Goal: Task Accomplishment & Management: Manage account settings

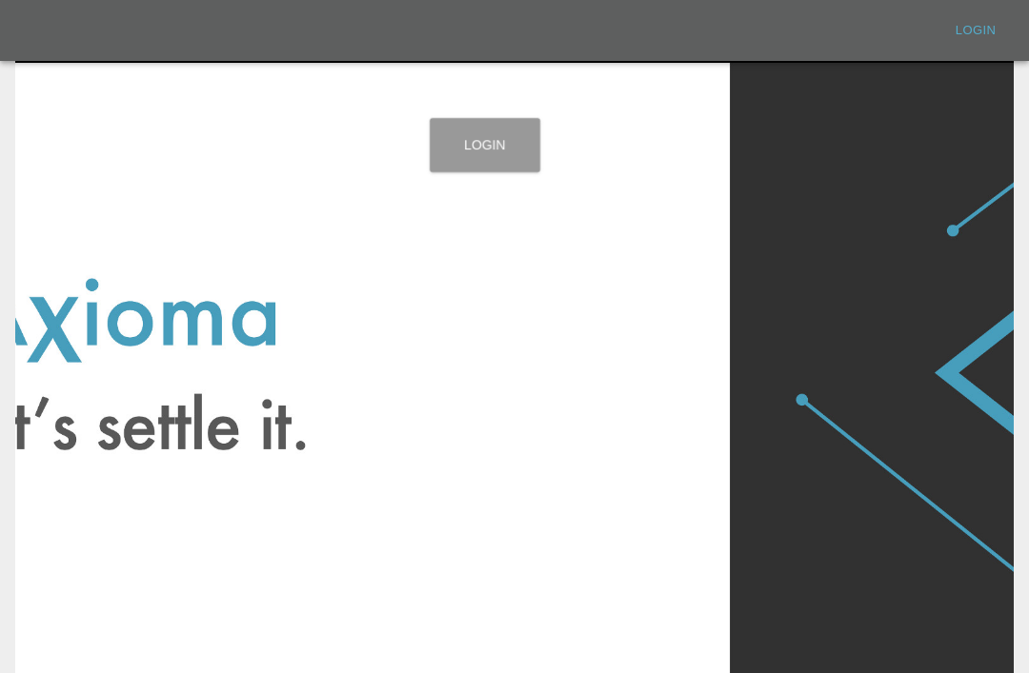
click at [501, 161] on link "Login" at bounding box center [485, 145] width 111 height 54
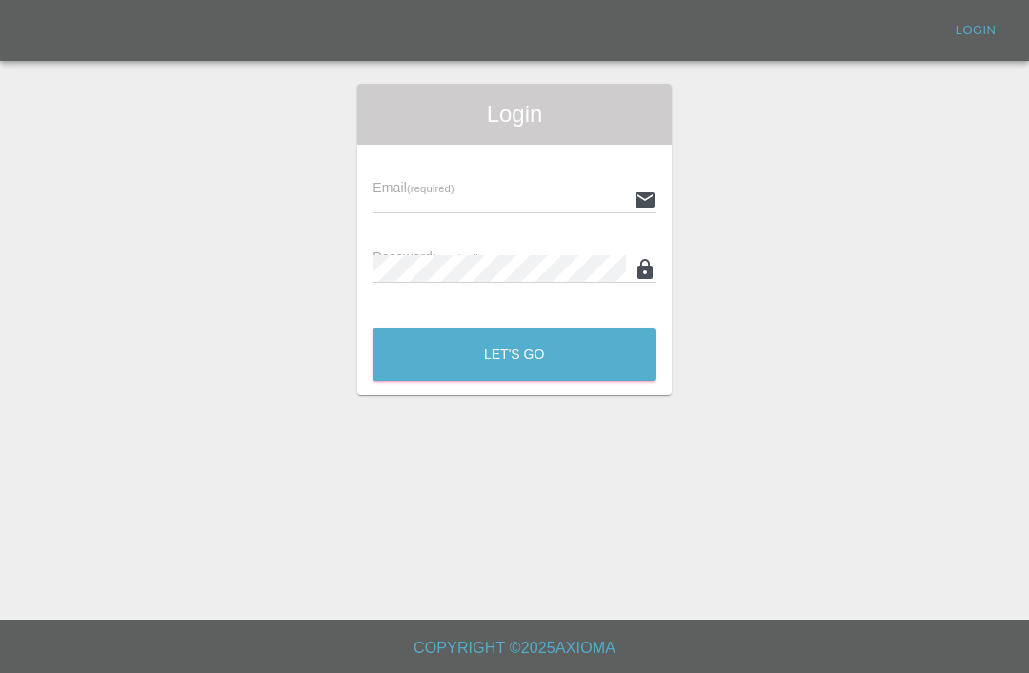
click at [546, 205] on input "text" at bounding box center [498, 200] width 252 height 28
type input "[EMAIL_ADDRESS][DOMAIN_NAME]"
click at [513, 354] on button "Let's Go" at bounding box center [513, 355] width 283 height 52
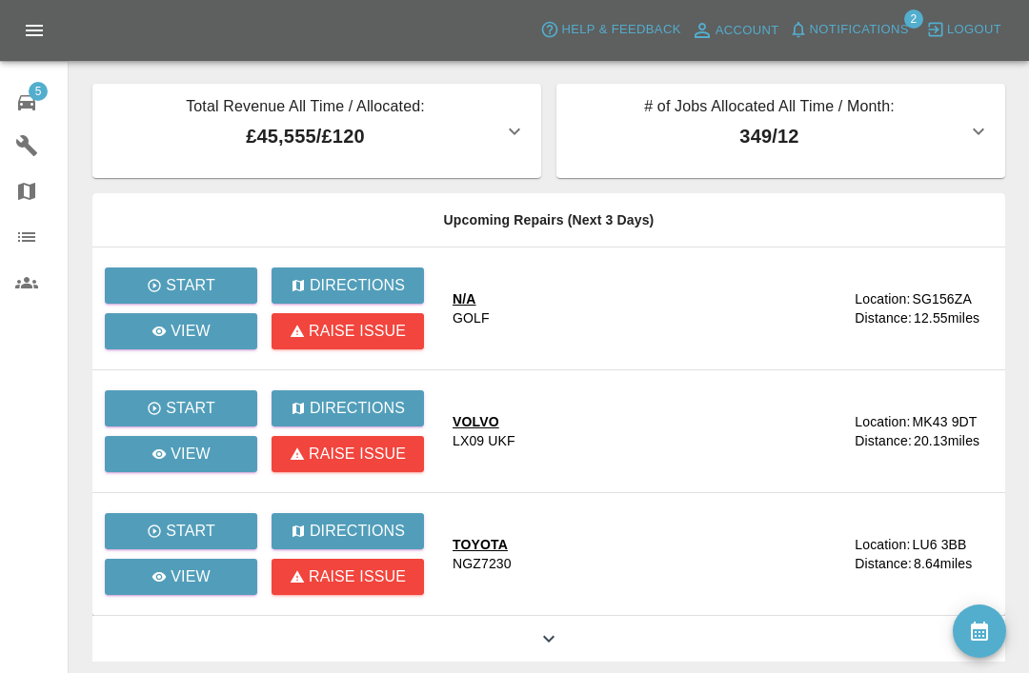
click at [31, 106] on icon at bounding box center [26, 102] width 17 height 15
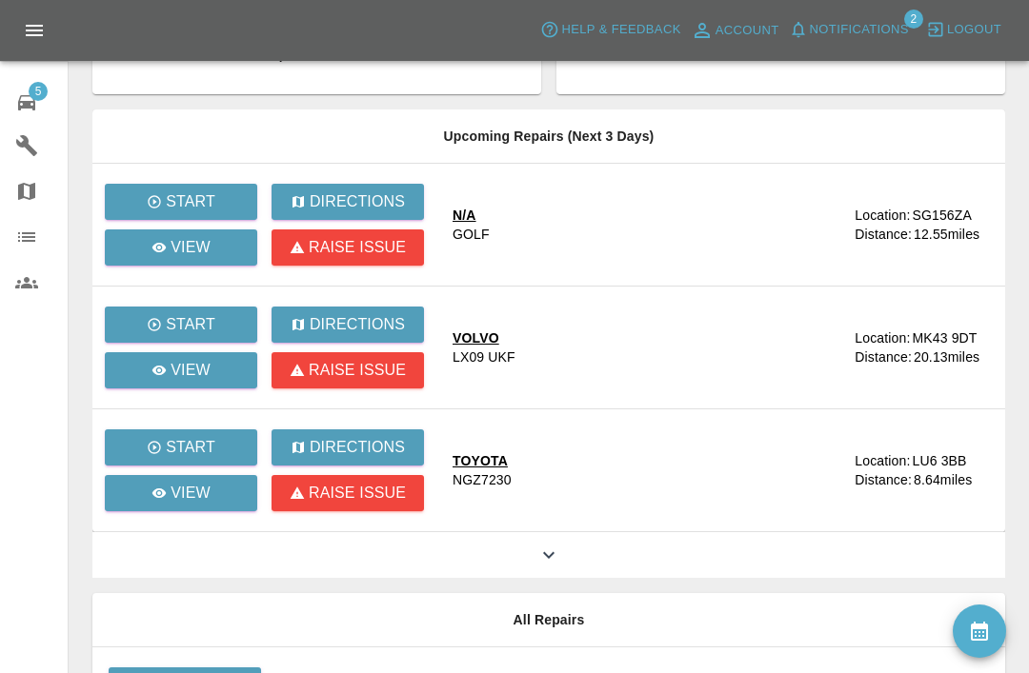
scroll to position [228, 0]
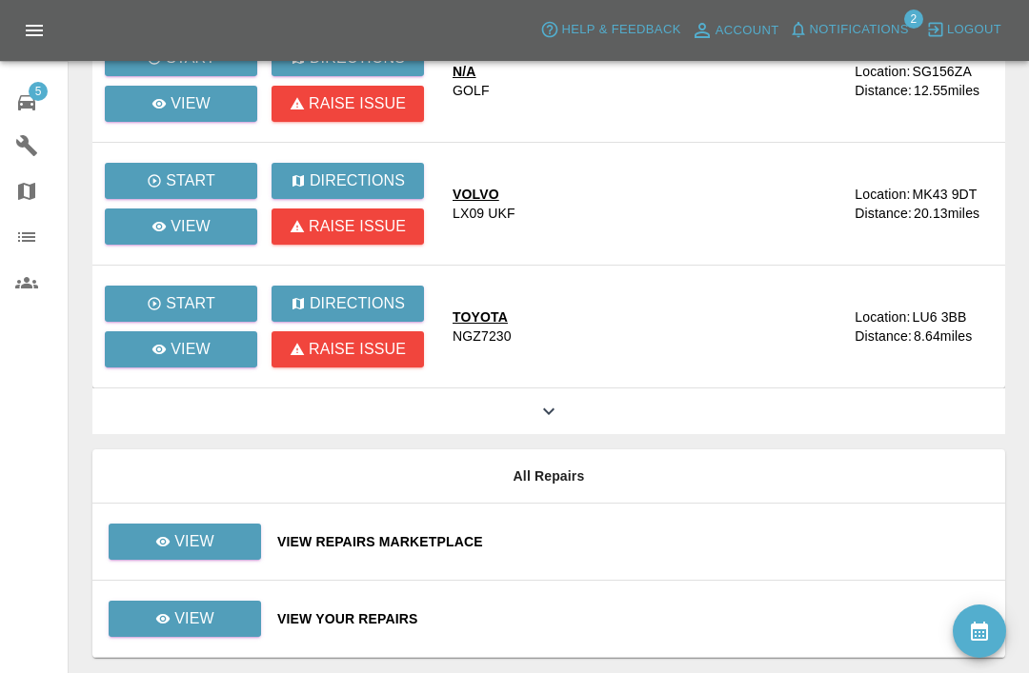
click at [636, 529] on td "View Repairs Marketplace" at bounding box center [633, 542] width 743 height 77
click at [659, 542] on div "View Repairs Marketplace" at bounding box center [633, 542] width 713 height 19
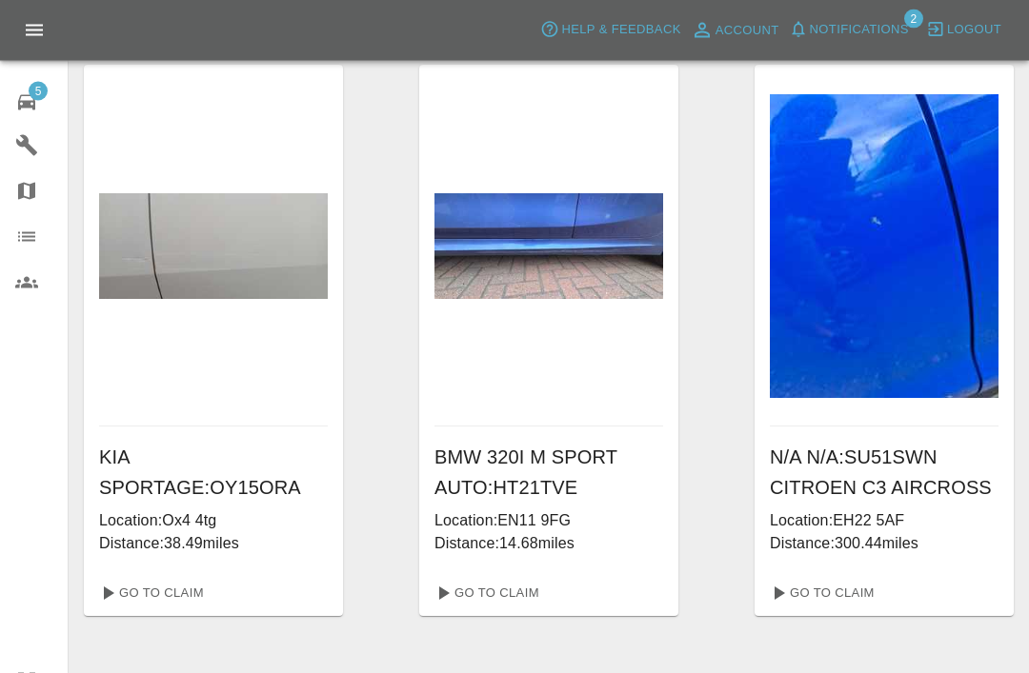
scroll to position [9, 0]
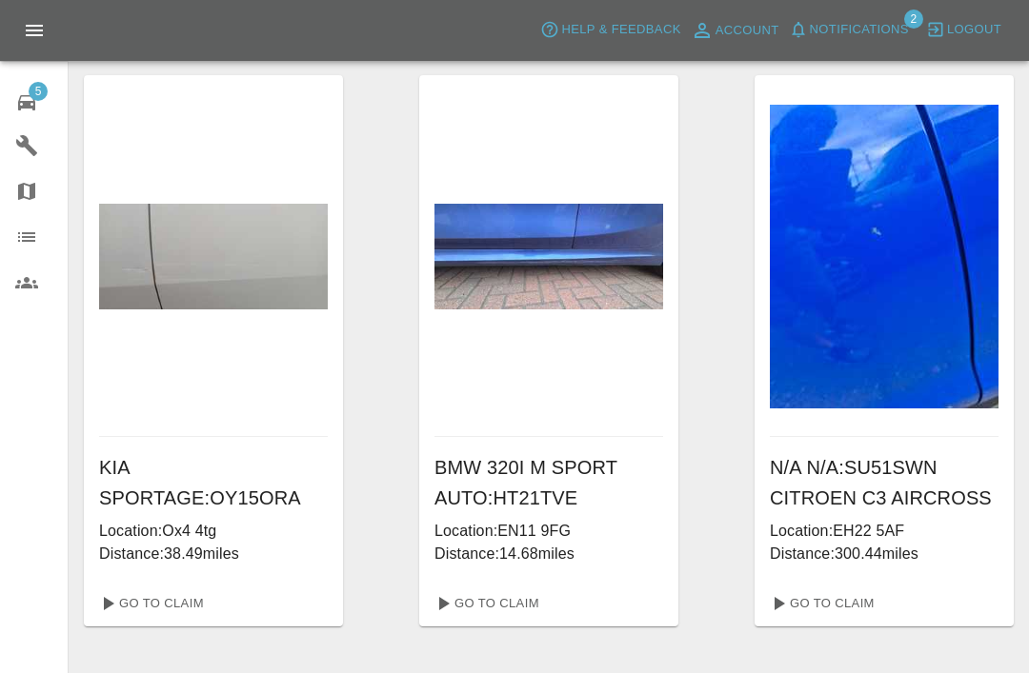
click at [593, 287] on img at bounding box center [548, 257] width 229 height 106
click at [521, 614] on link "Go To Claim" at bounding box center [485, 604] width 117 height 30
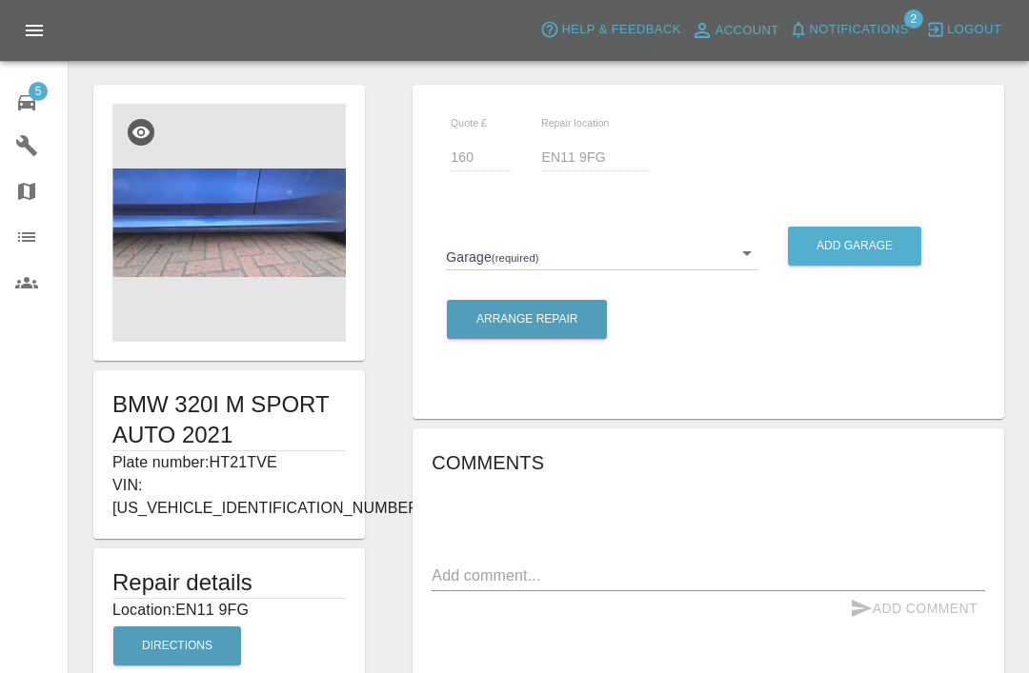
click at [268, 252] on img at bounding box center [228, 223] width 233 height 238
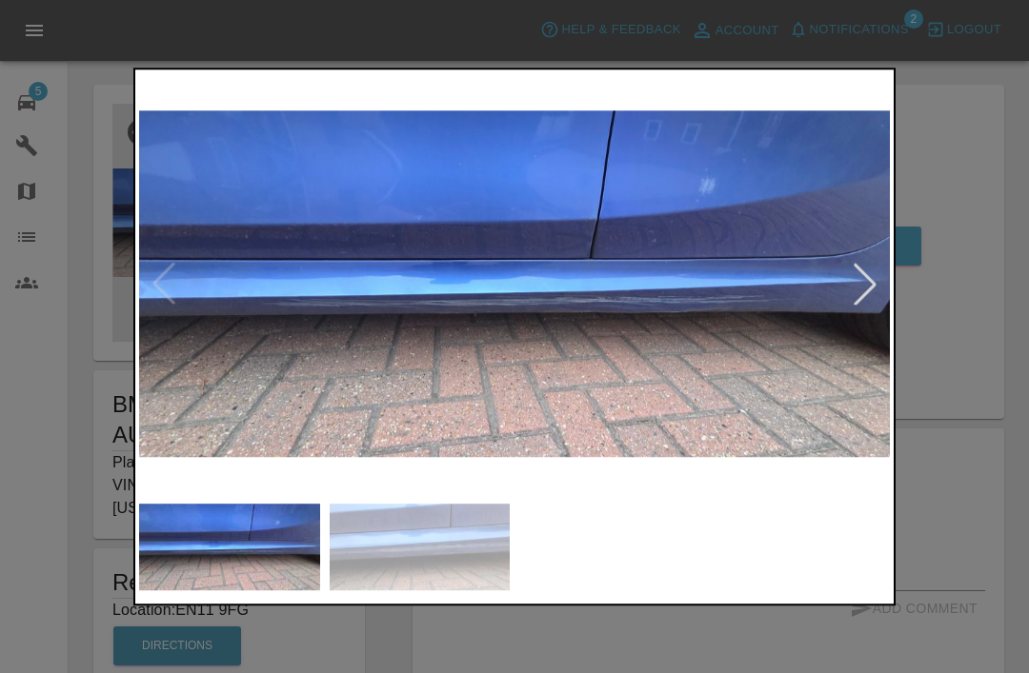
click at [978, 129] on div at bounding box center [514, 336] width 1029 height 673
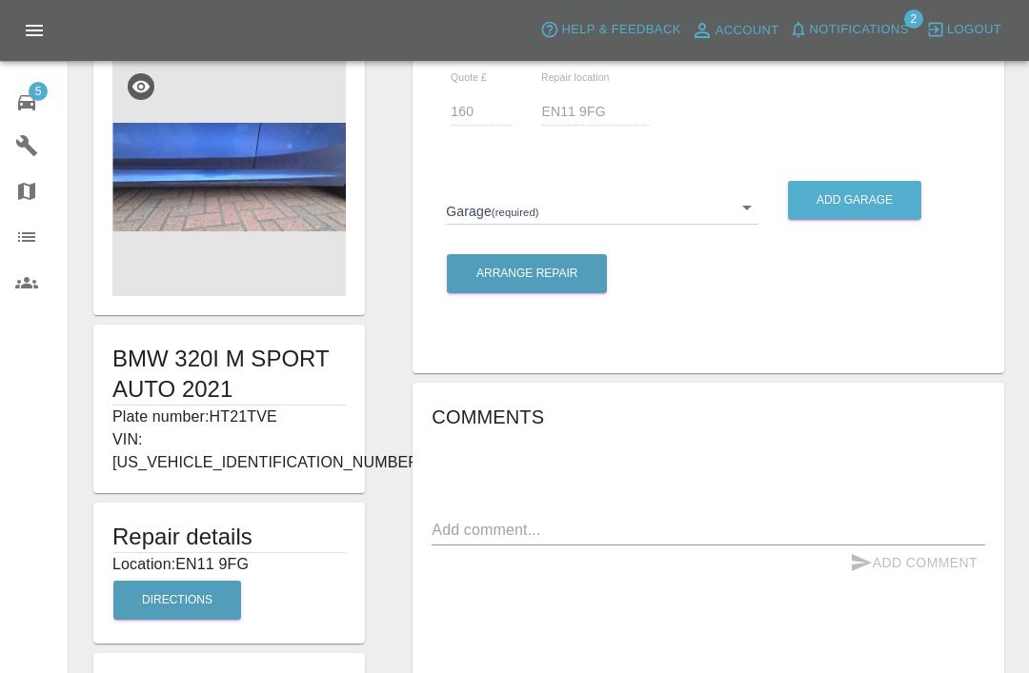
scroll to position [53, 0]
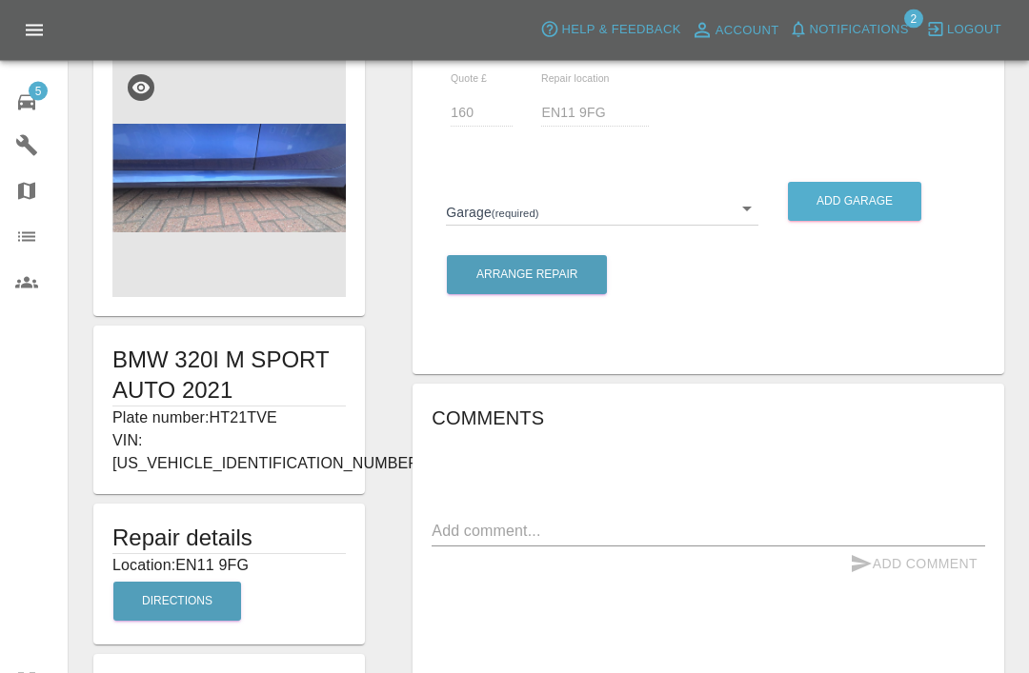
click at [745, 217] on body "Axioma Help & Feedback Account Notifications 2 Logout 5 Repair home Garages Map…" at bounding box center [514, 482] width 1029 height 1069
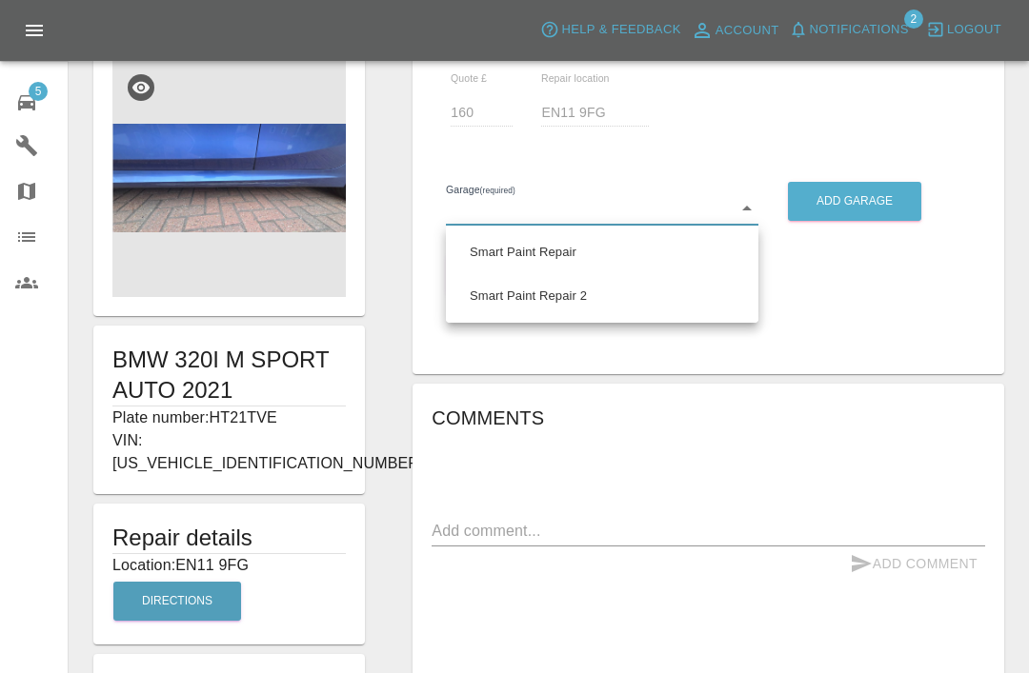
click at [589, 263] on li "Smart Paint Repair" at bounding box center [602, 253] width 303 height 44
type input "679a0979904d91245c525316"
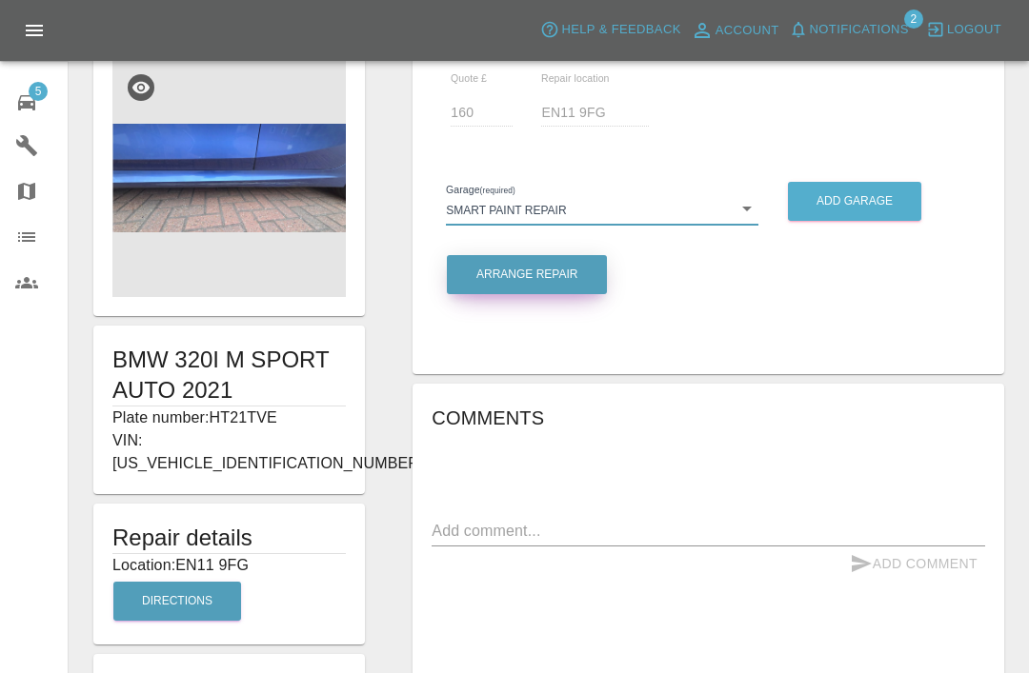
click at [582, 278] on button "Arrange Repair" at bounding box center [527, 274] width 160 height 39
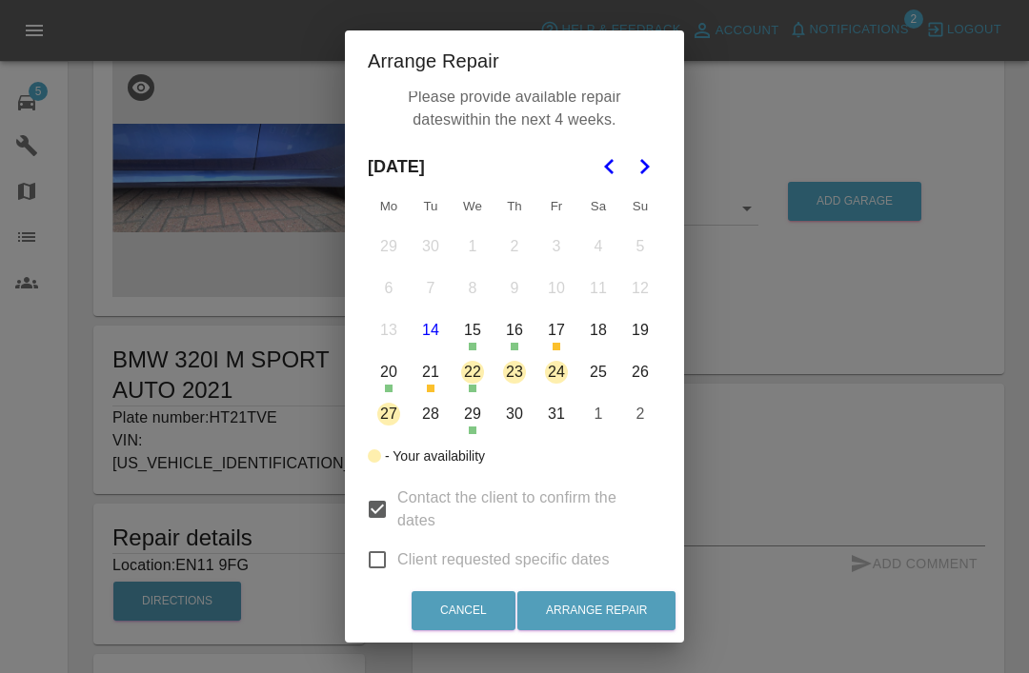
scroll to position [10, 0]
click at [1003, 116] on div "Arrange Repair Please provide available repair dates within the next 4 weeks. […" at bounding box center [514, 336] width 1029 height 673
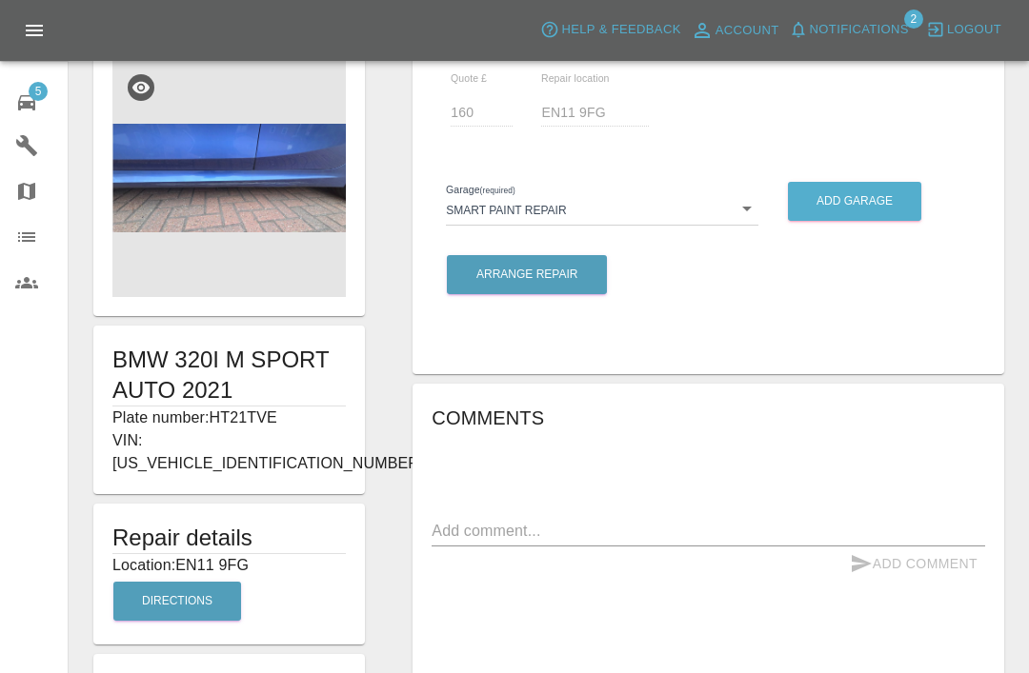
click at [827, 30] on span "Notifications" at bounding box center [859, 30] width 99 height 22
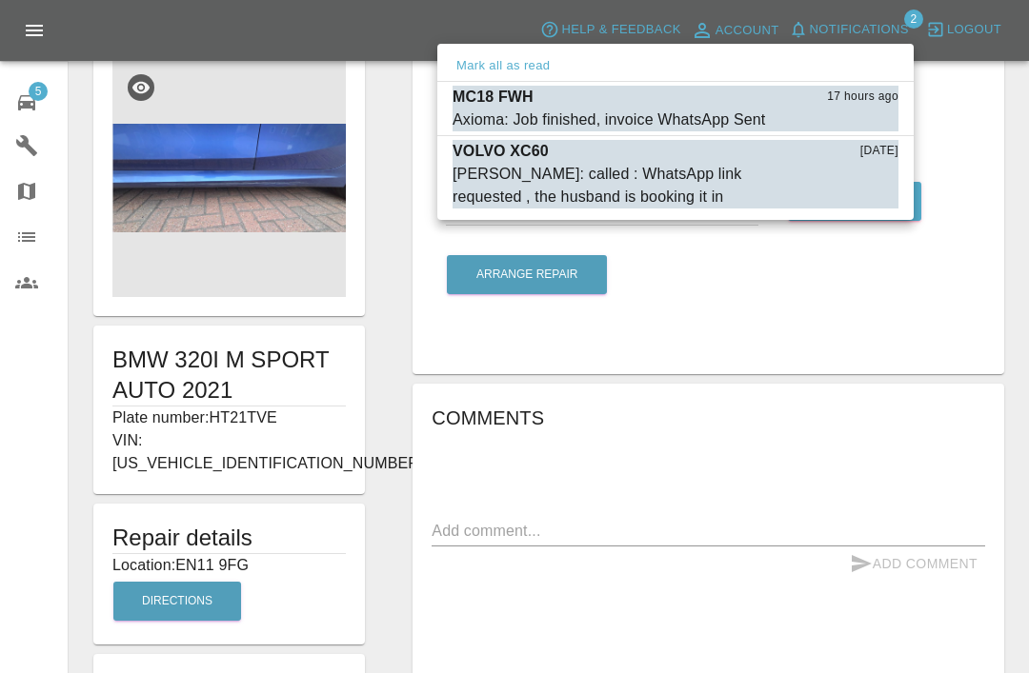
click at [873, 111] on button "Mark as read" at bounding box center [856, 121] width 84 height 22
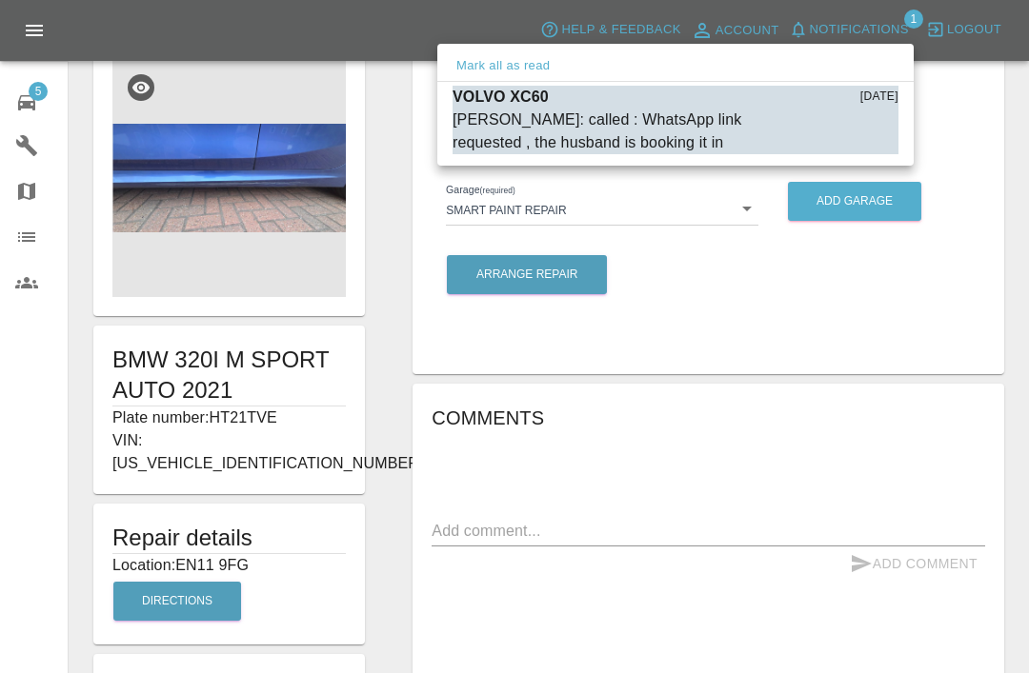
click at [863, 144] on button "Mark as read" at bounding box center [856, 143] width 84 height 22
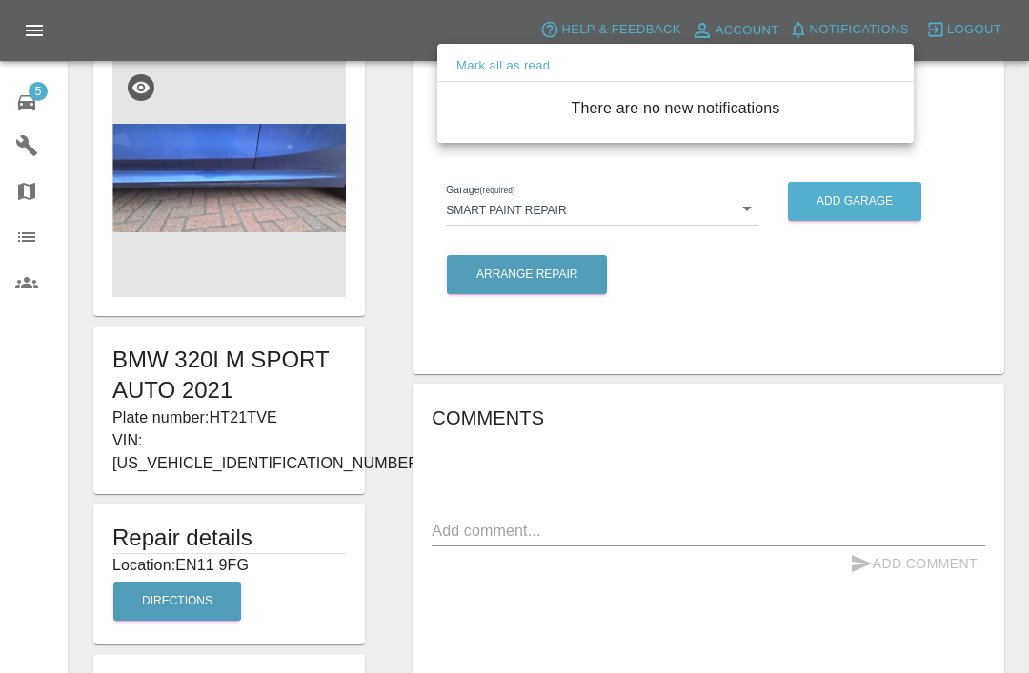
click at [1021, 126] on div at bounding box center [514, 336] width 1029 height 673
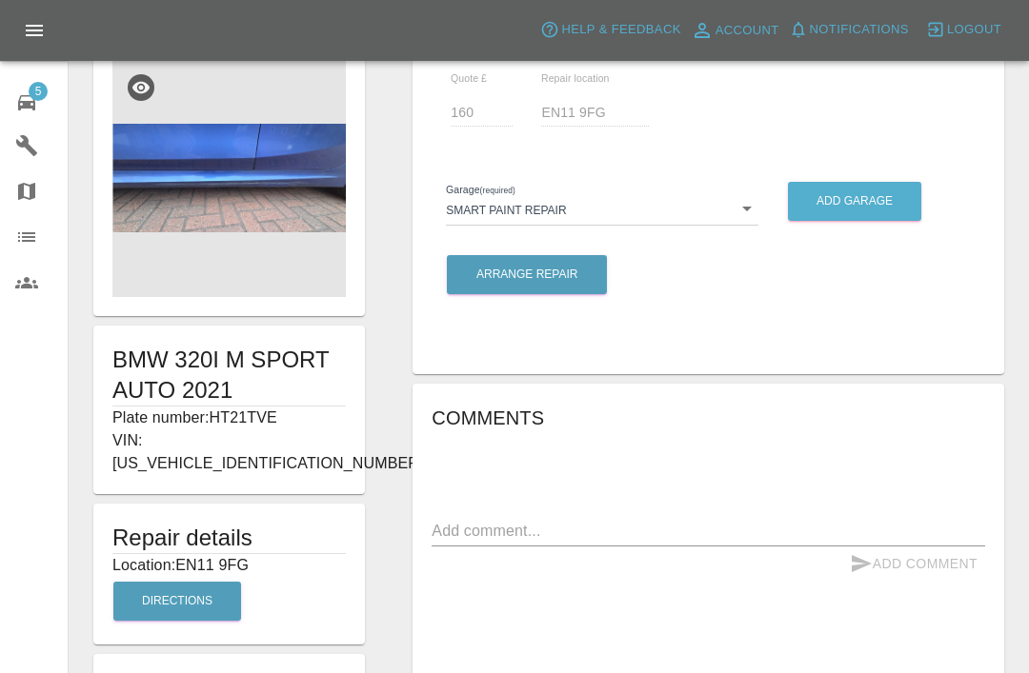
click at [1019, 118] on div "Quote £ 160 Repair location EN11 9FG Garage (required) Smart Paint Repair 679a0…" at bounding box center [708, 484] width 639 height 909
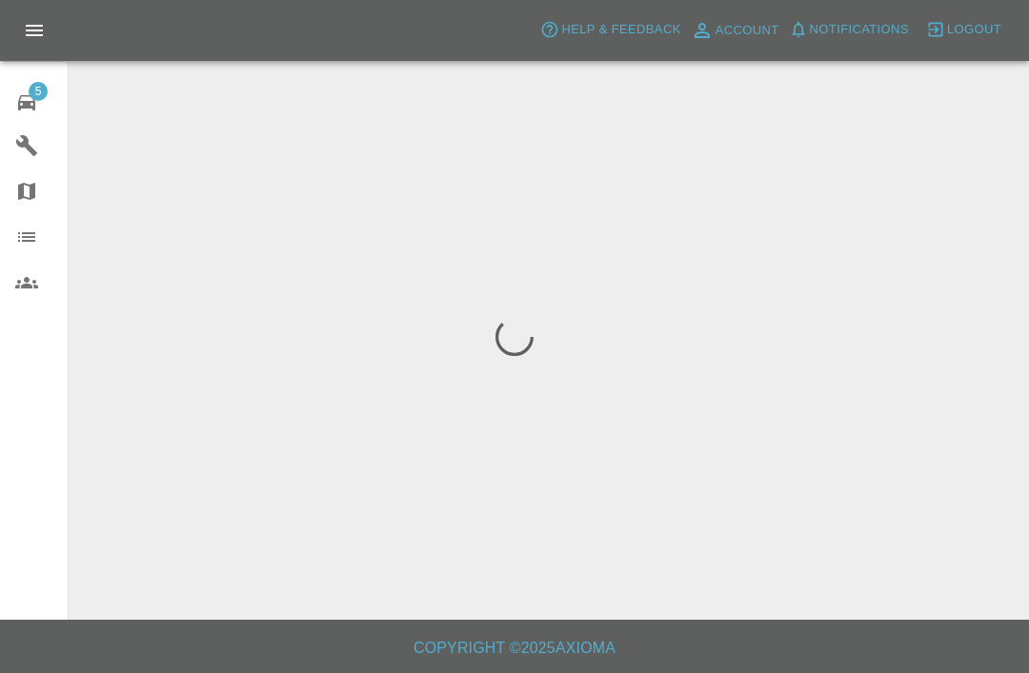
scroll to position [61, 0]
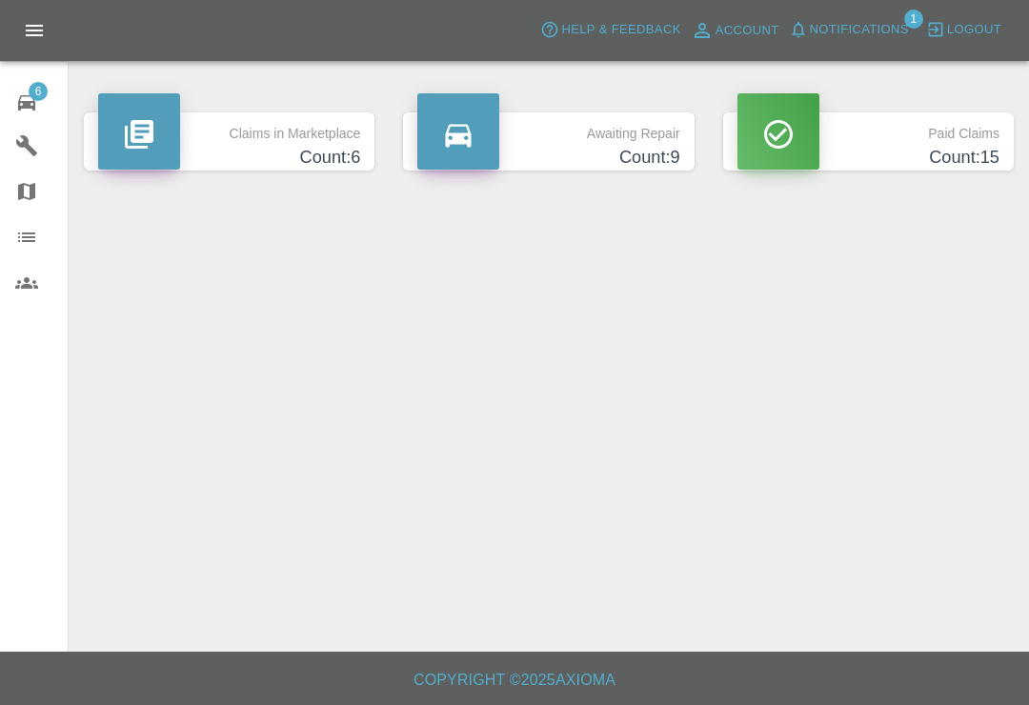
click at [43, 113] on div "6" at bounding box center [41, 101] width 53 height 28
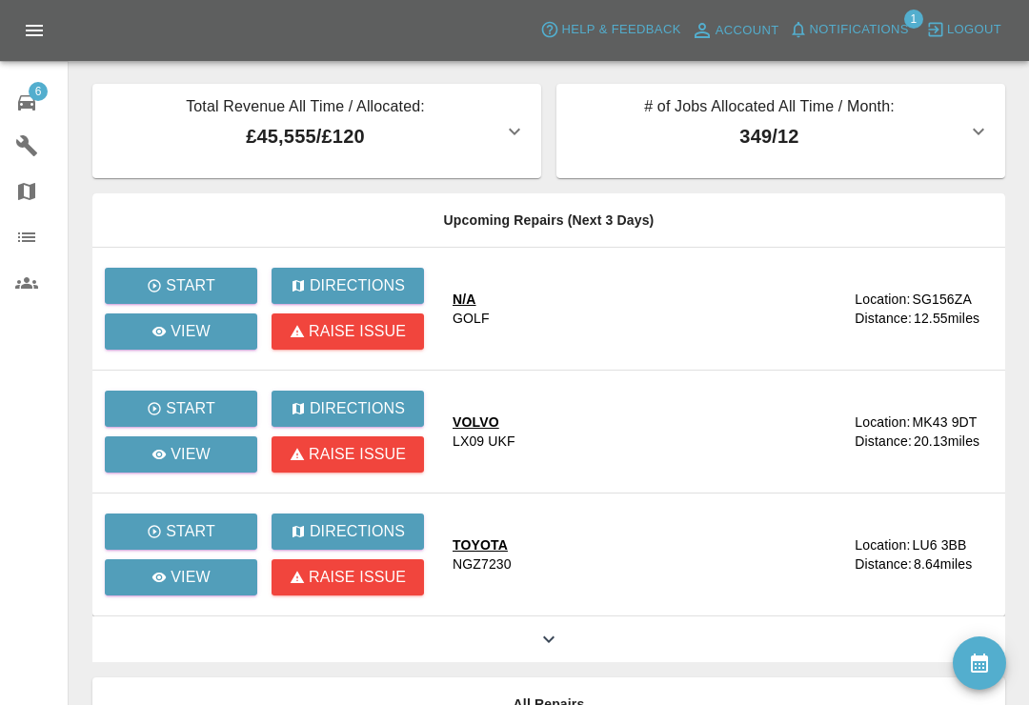
click at [821, 31] on span "Notifications" at bounding box center [859, 30] width 99 height 22
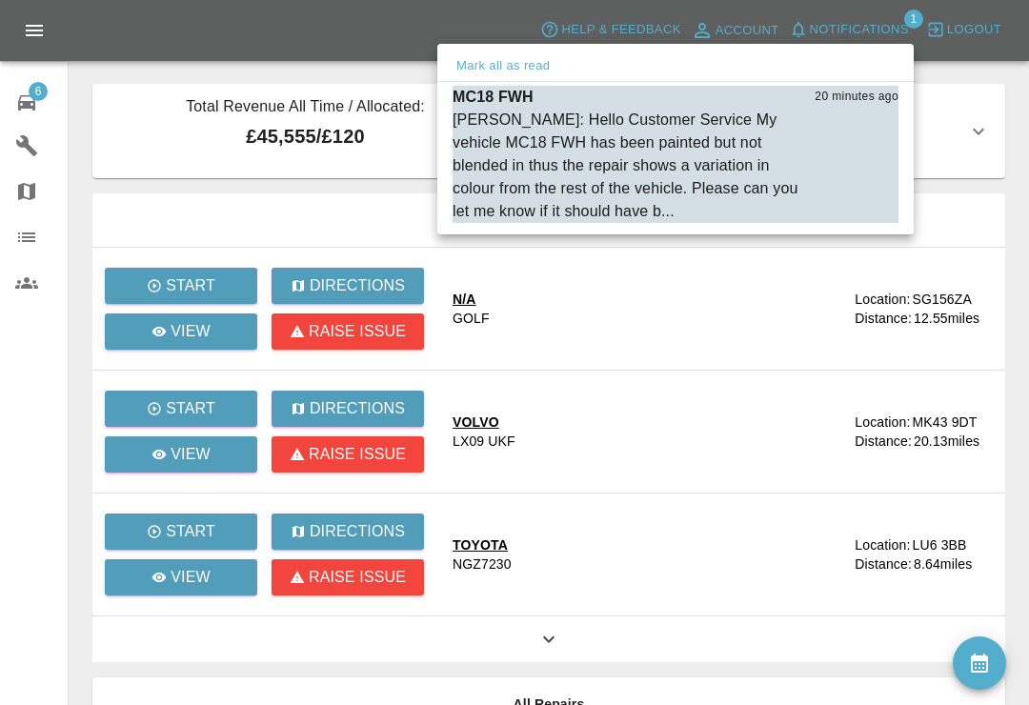
click at [536, 168] on div "Saleem Anwar: Hello Customer Service My vehicle MC18 FWH has been painted but n…" at bounding box center [627, 166] width 351 height 114
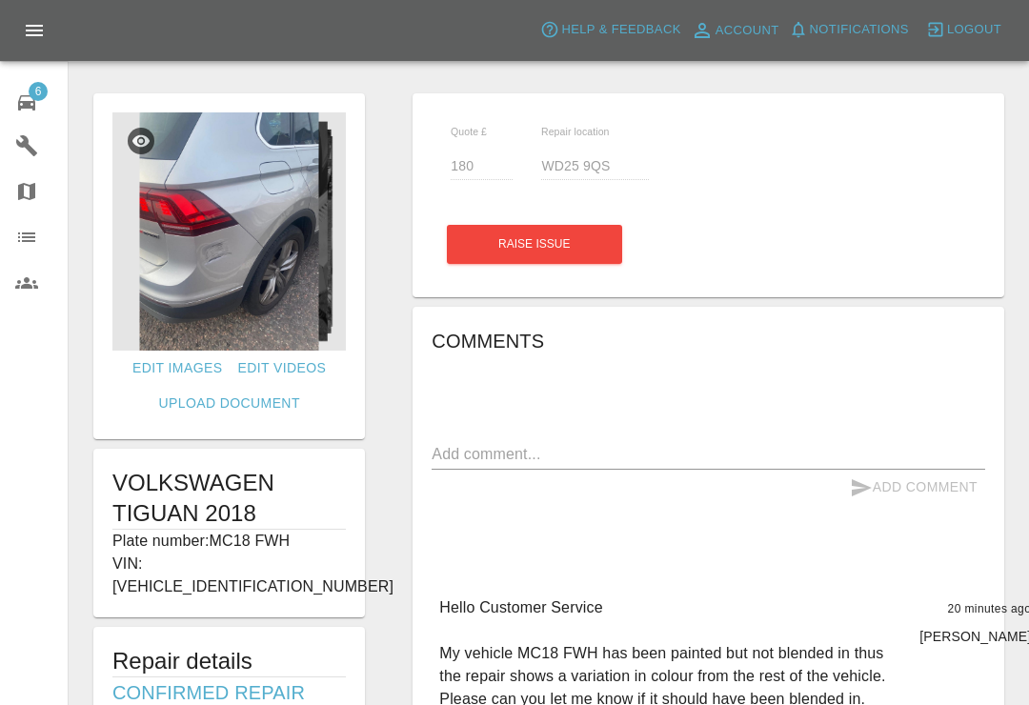
click at [573, 456] on textarea at bounding box center [708, 454] width 553 height 22
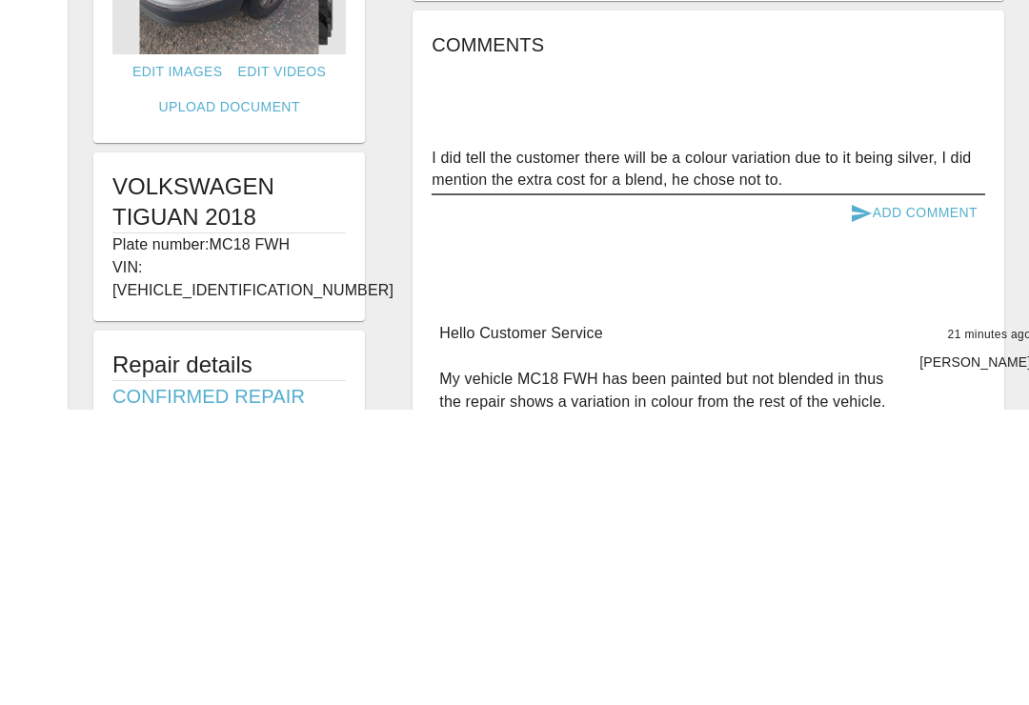
type textarea "I did tell the customer there will be a colour variation due to it being silver…"
click at [924, 492] on button "Add Comment" at bounding box center [913, 509] width 143 height 35
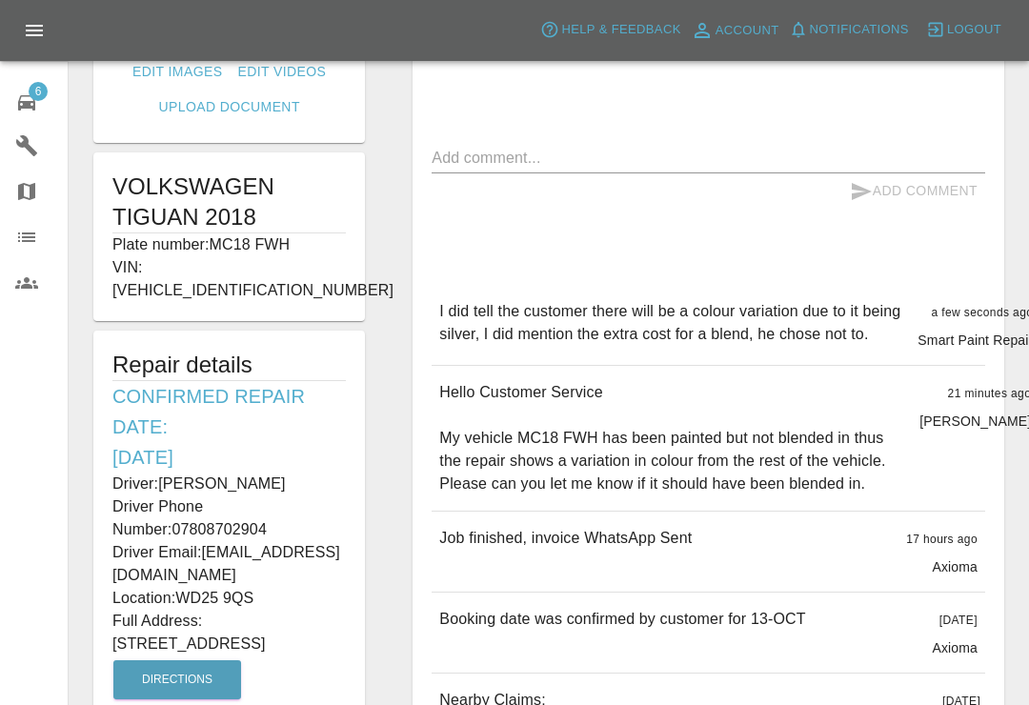
click at [30, 93] on span "6" at bounding box center [38, 91] width 19 height 19
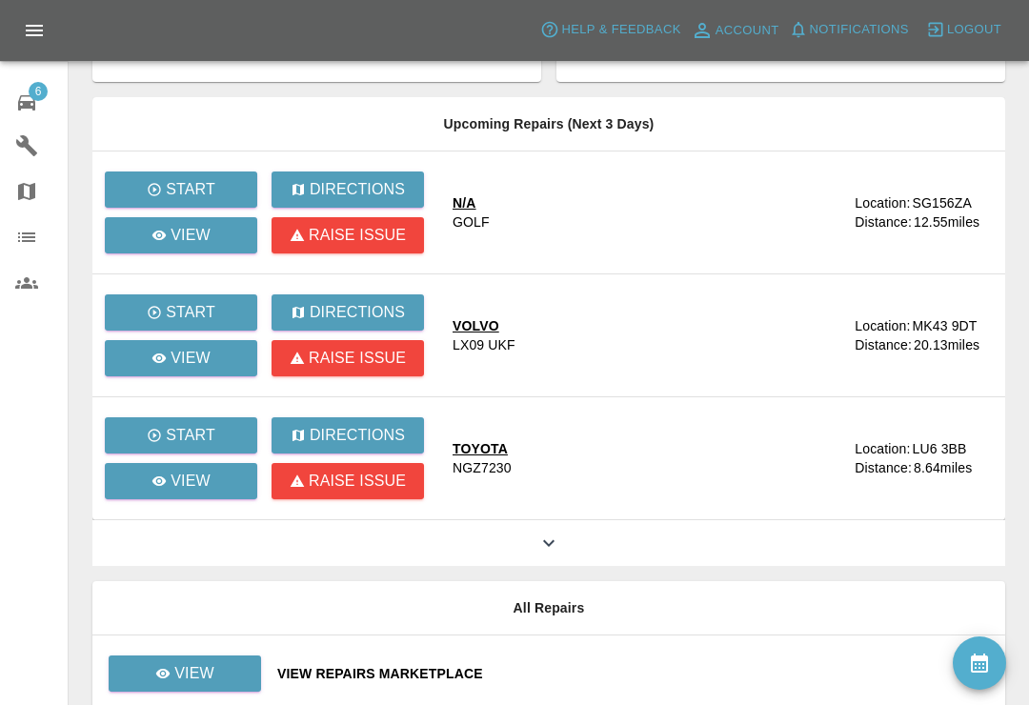
scroll to position [228, 0]
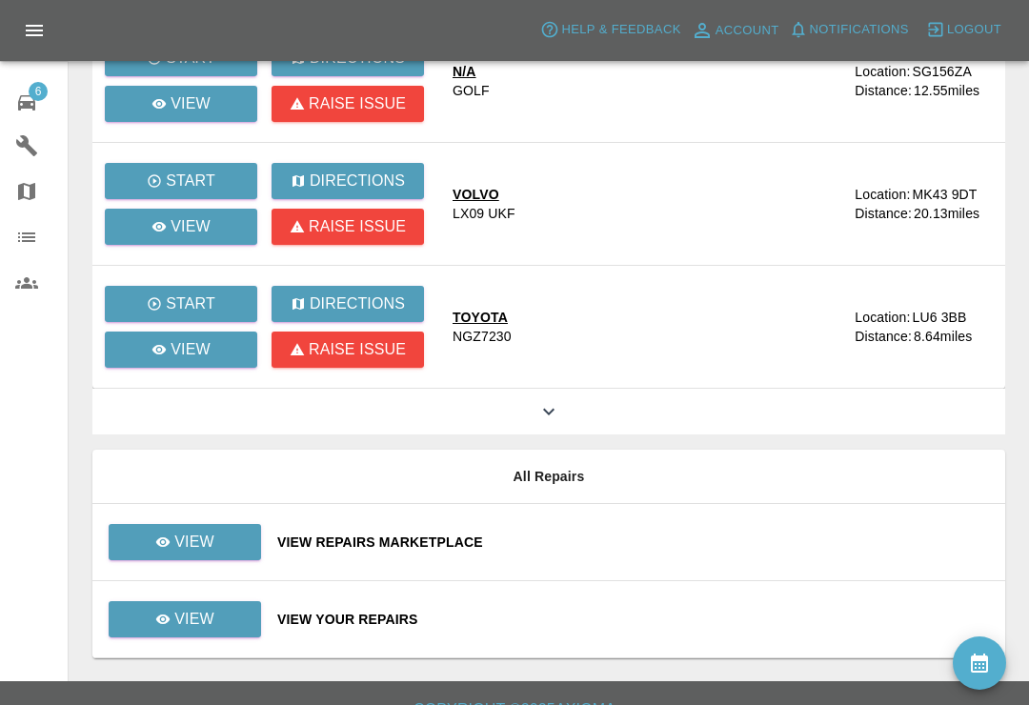
click at [637, 546] on div "View Repairs Marketplace" at bounding box center [633, 542] width 713 height 19
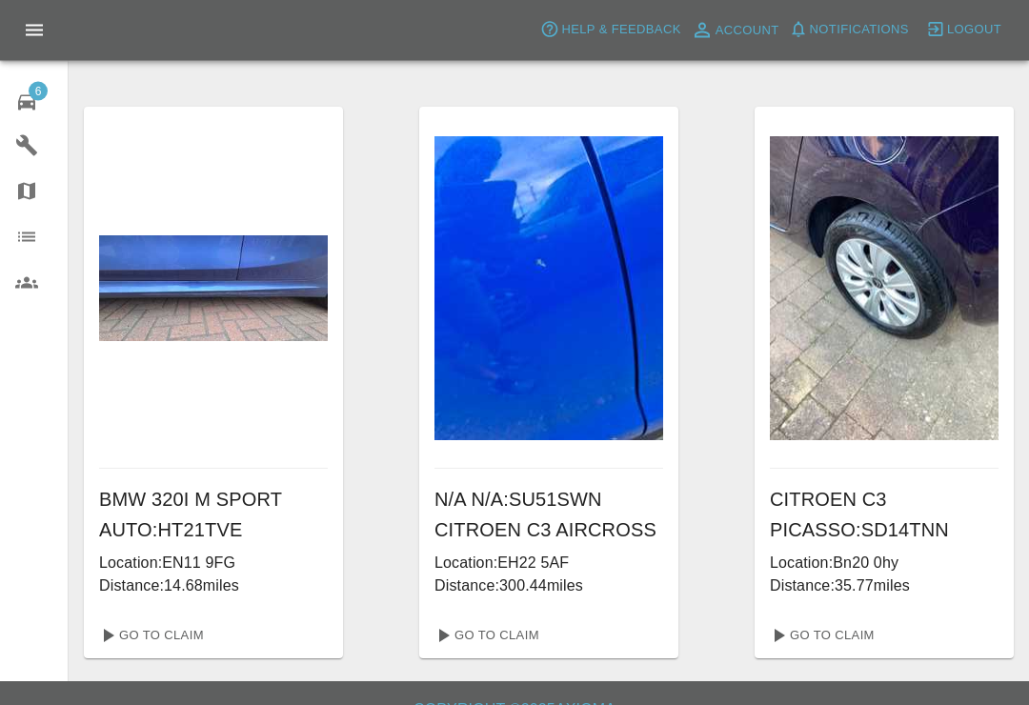
scroll to position [635, 0]
click at [142, 633] on link "Go To Claim" at bounding box center [149, 635] width 117 height 30
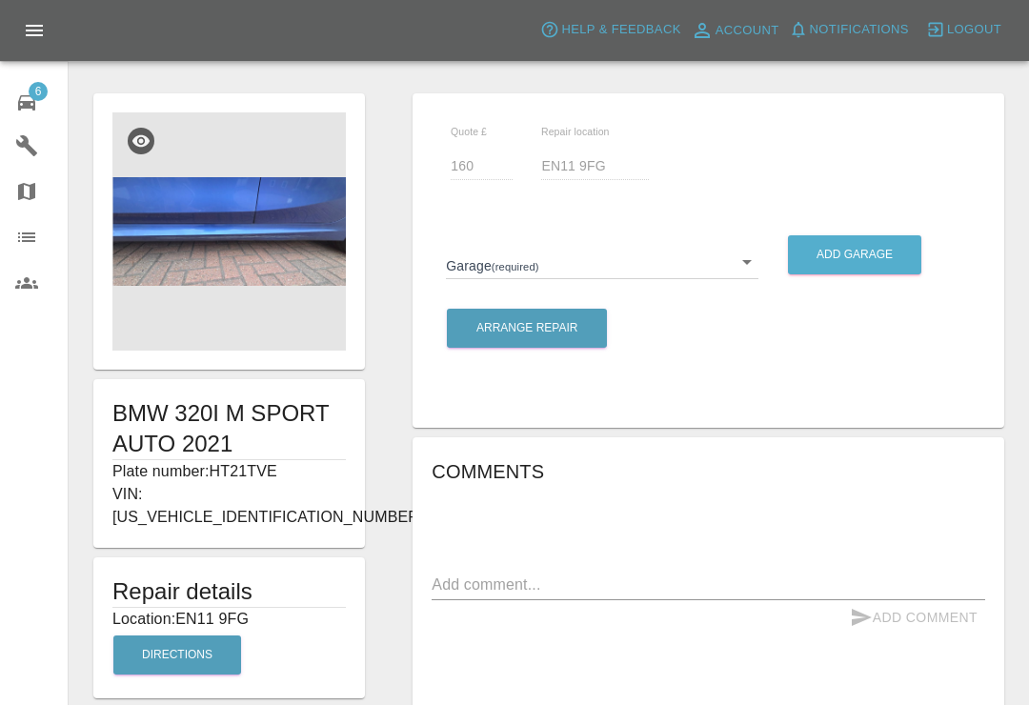
click at [756, 270] on body "Axioma Help & Feedback Account Notifications 0 Logout 6 Repair home Garages Map…" at bounding box center [514, 534] width 1029 height 1069
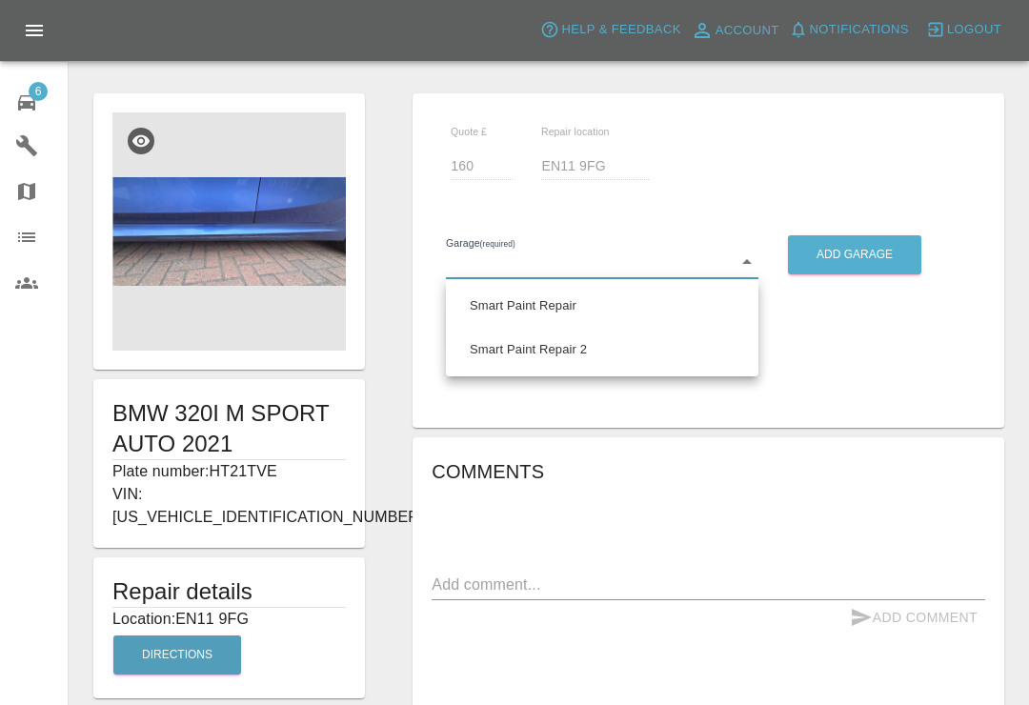
click at [636, 304] on li "Smart Paint Repair" at bounding box center [602, 306] width 303 height 44
type input "679a0979904d91245c525316"
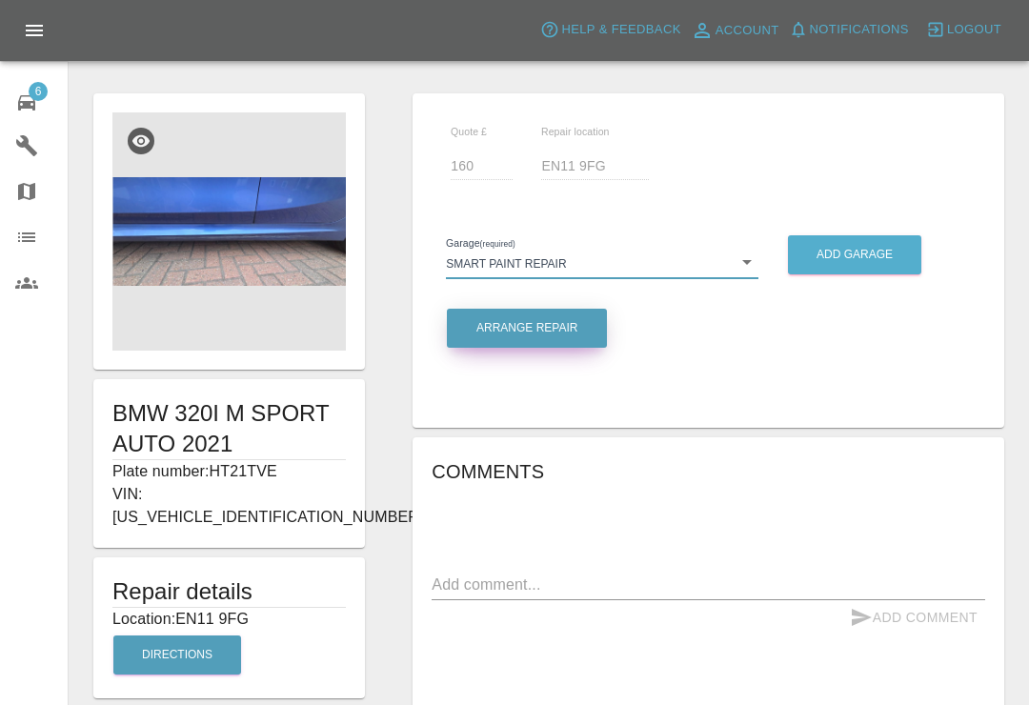
click at [596, 332] on button "Arrange Repair" at bounding box center [527, 328] width 160 height 39
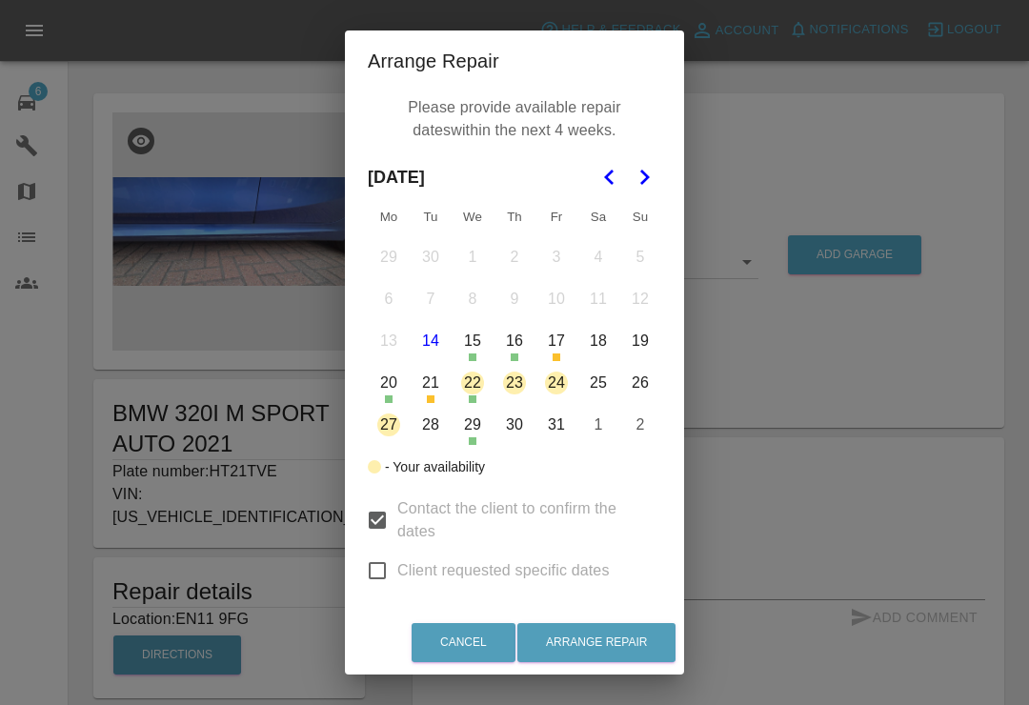
click at [473, 377] on button "22" at bounding box center [472, 383] width 40 height 40
click at [528, 380] on button "23" at bounding box center [514, 383] width 40 height 40
click at [387, 434] on button "27" at bounding box center [389, 425] width 40 height 40
click at [619, 662] on button "Arrange Repair" at bounding box center [596, 642] width 158 height 39
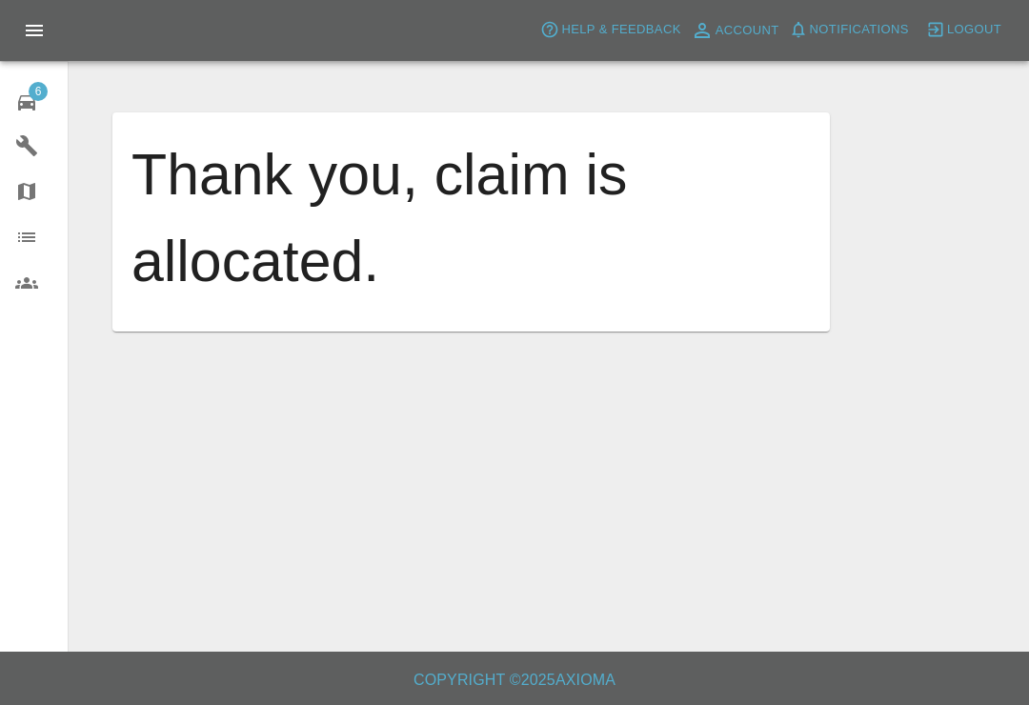
click at [35, 90] on span "6" at bounding box center [38, 91] width 19 height 19
